Goal: Task Accomplishment & Management: Complete application form

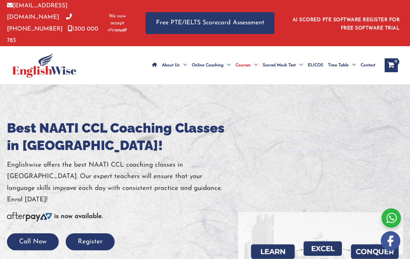
click at [94, 233] on button "Register" at bounding box center [90, 241] width 49 height 17
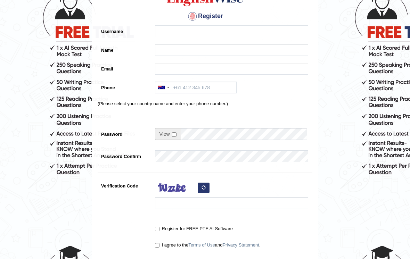
scroll to position [74, 0]
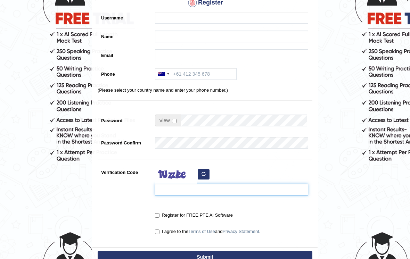
click at [191, 190] on input "Verification Code" at bounding box center [231, 190] width 153 height 12
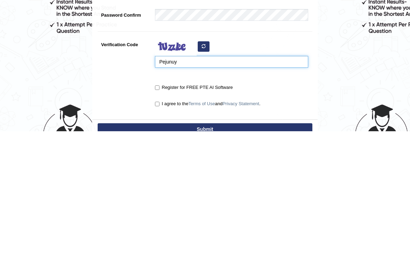
type input "Pejunuy"
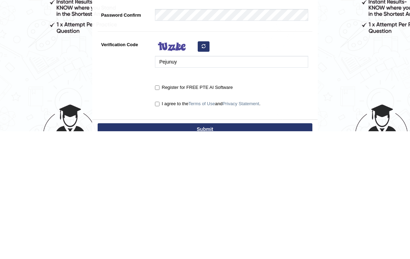
click at [153, 209] on div "Register for FREE PTE AI Software" at bounding box center [229, 215] width 157 height 13
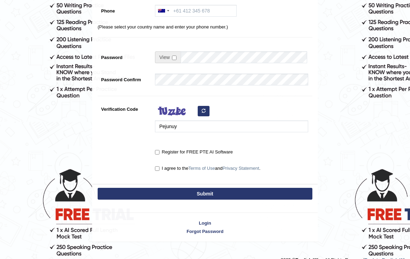
click at [158, 151] on input "Register for FREE PTE AI Software" at bounding box center [157, 152] width 5 height 5
checkbox input "true"
click at [157, 170] on input "I agree to the Terms of Use and Privacy Statement ." at bounding box center [157, 168] width 5 height 5
checkbox input "true"
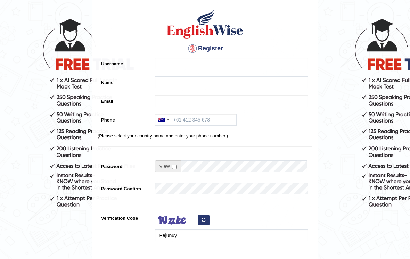
scroll to position [23, 0]
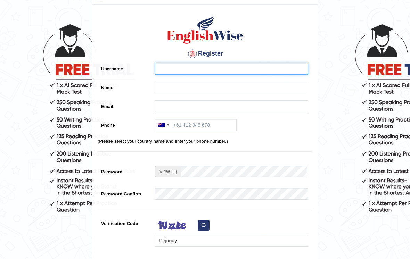
click at [234, 68] on input "Username" at bounding box center [231, 69] width 153 height 12
type input "Amandeepkaurb49@gmail.com"
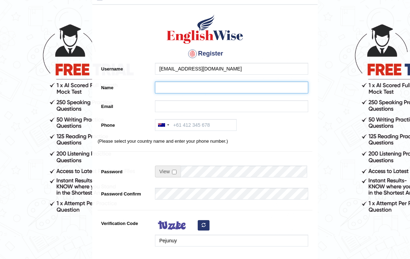
type input "Amandeep Kaur"
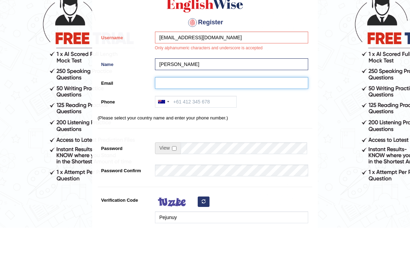
type input "amandeepkaurb49@gmail.com"
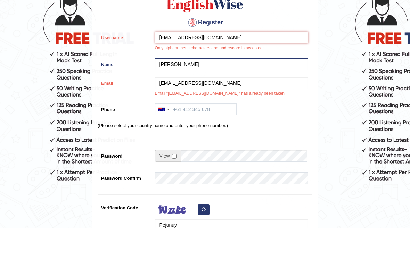
click at [256, 63] on input "Amandeepkaurb49@gmail.com" at bounding box center [231, 69] width 153 height 12
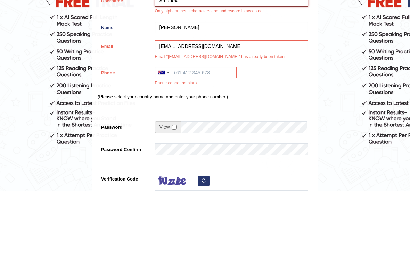
type input "Aman04"
click at [201, 135] on input "Phone" at bounding box center [196, 141] width 82 height 12
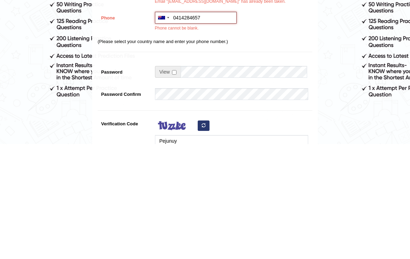
type input "0414284657"
click at [176, 186] on input "checkbox" at bounding box center [174, 188] width 5 height 5
checkbox input "true"
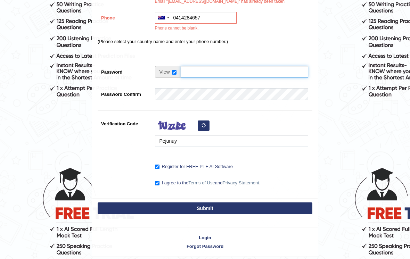
click at [226, 72] on input "Password" at bounding box center [244, 72] width 127 height 12
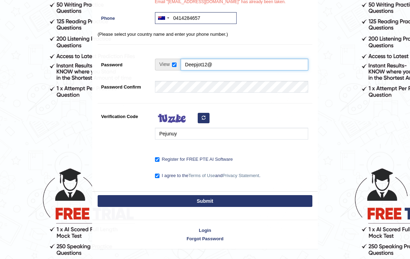
type input "Deepjot12@"
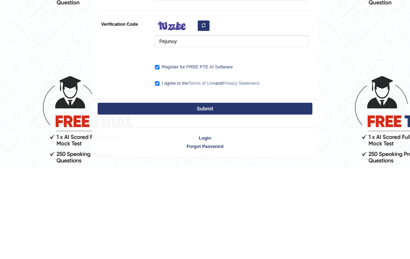
click at [212, 195] on button "Submit" at bounding box center [205, 201] width 215 height 12
type input "+61414284657"
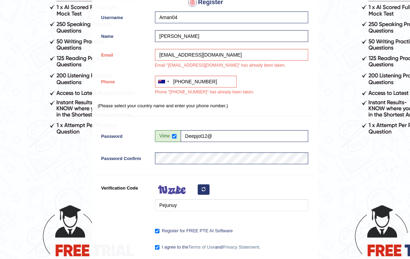
scroll to position [54, 0]
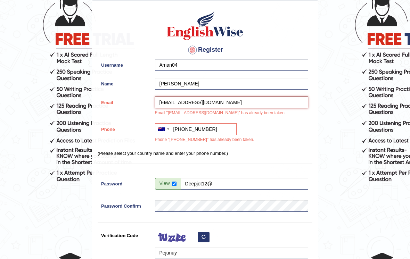
click at [253, 106] on input "amandeepkaurb49@gmail.com" at bounding box center [231, 103] width 153 height 12
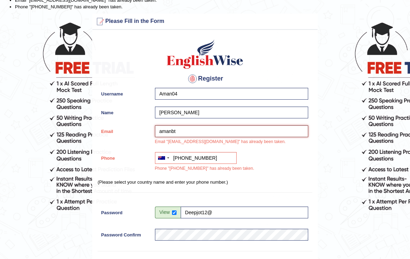
scroll to position [0, 0]
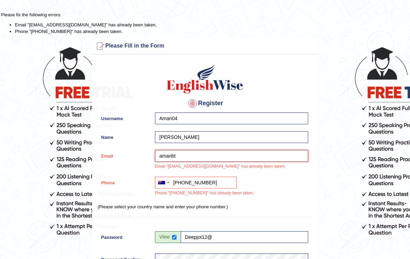
type input "amandeepkaurb49@gmail.com"
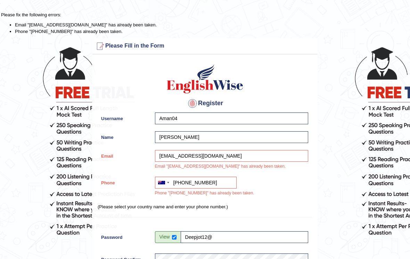
click at [388, 88] on form "Please fix the following errors: Email "amandeepkaurb49@gmail.com" has already …" at bounding box center [205, 216] width 408 height 410
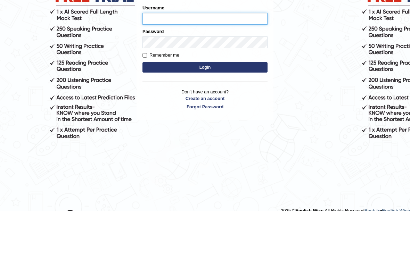
type input "aman12"
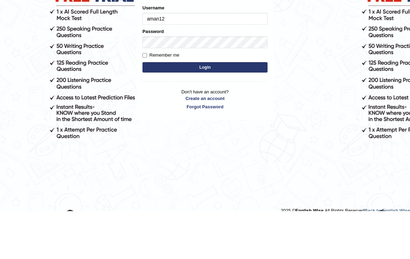
click at [205, 116] on button "Login" at bounding box center [204, 115] width 125 height 10
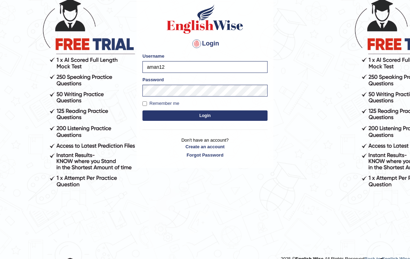
click at [239, 115] on button "Login" at bounding box center [204, 116] width 125 height 10
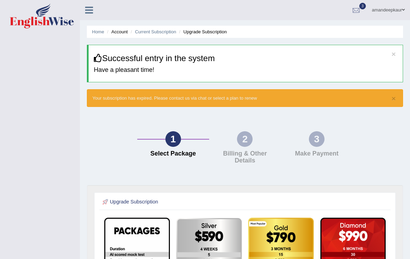
click at [354, 10] on div at bounding box center [356, 10] width 10 height 10
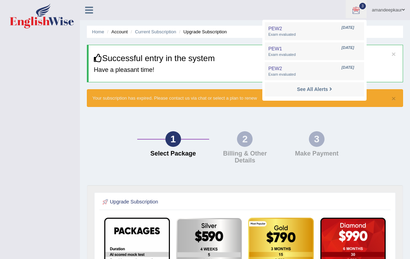
click at [67, 62] on div "Toggle navigation amandeepkaur Toggle navigation Username: Aman12 Access Type: …" at bounding box center [205, 206] width 410 height 412
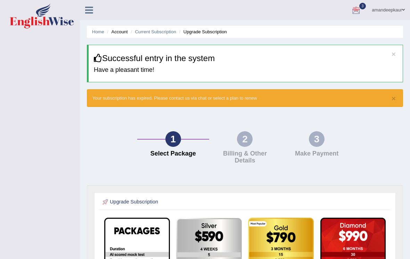
click at [92, 4] on link at bounding box center [89, 9] width 18 height 10
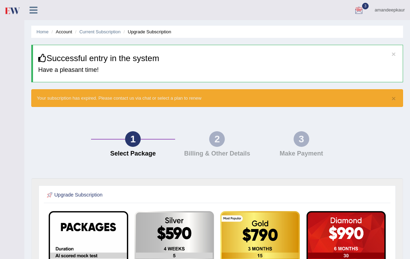
click at [36, 31] on link "Home" at bounding box center [42, 31] width 12 height 5
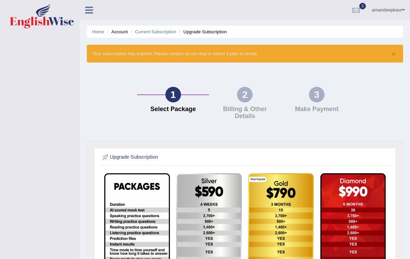
click at [100, 29] on link "Home" at bounding box center [98, 31] width 12 height 5
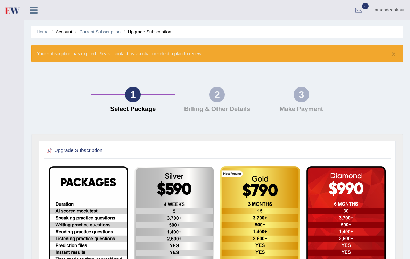
click at [395, 56] on button "×" at bounding box center [394, 53] width 4 height 7
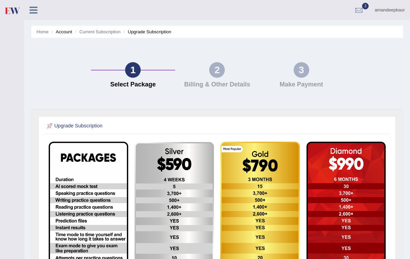
click at [380, 14] on link "amandeepkaur" at bounding box center [389, 9] width 41 height 18
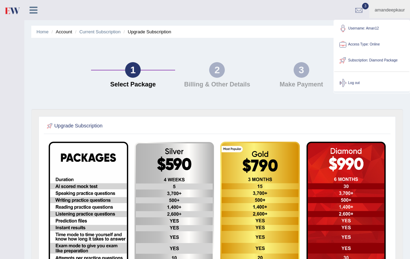
click at [360, 82] on link "Log out" at bounding box center [371, 83] width 75 height 16
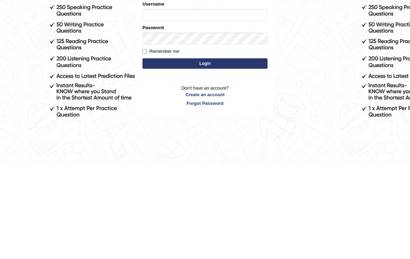
scroll to position [37, 0]
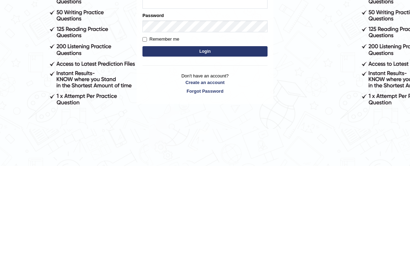
click at [371, 82] on body "× You were successfully signed out Login Please fix the following errors: Usern…" at bounding box center [205, 112] width 410 height 259
